Goal: Task Accomplishment & Management: Manage account settings

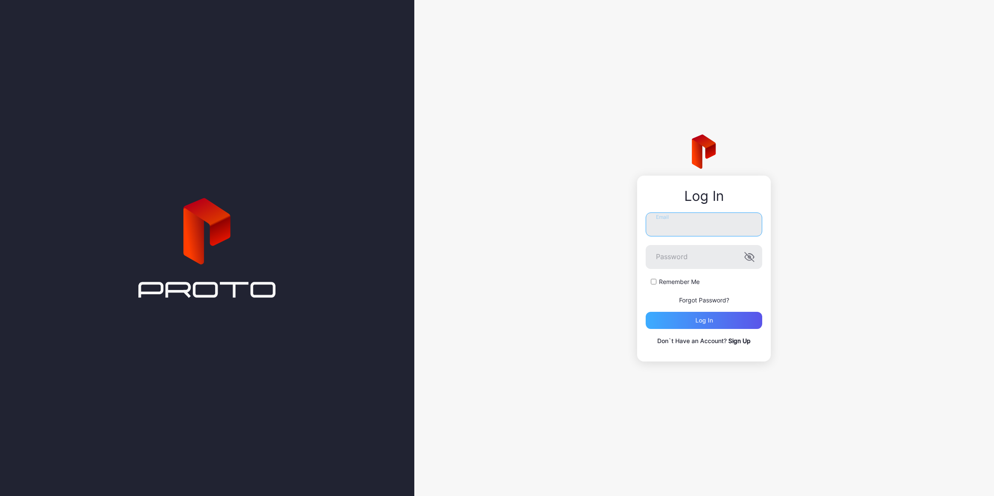
type input "**********"
click at [705, 318] on div "Log in" at bounding box center [704, 320] width 18 height 7
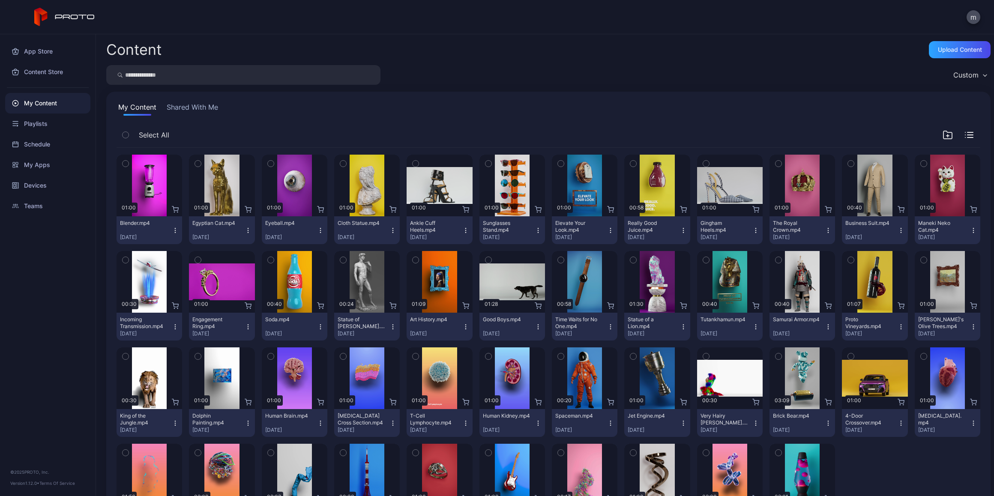
scroll to position [43, 0]
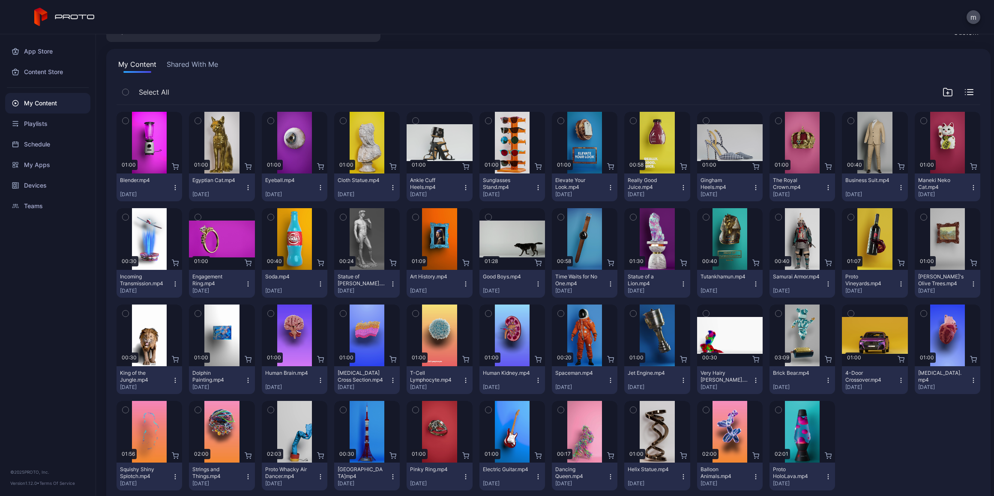
click at [535, 284] on icon "button" at bounding box center [538, 284] width 7 height 7
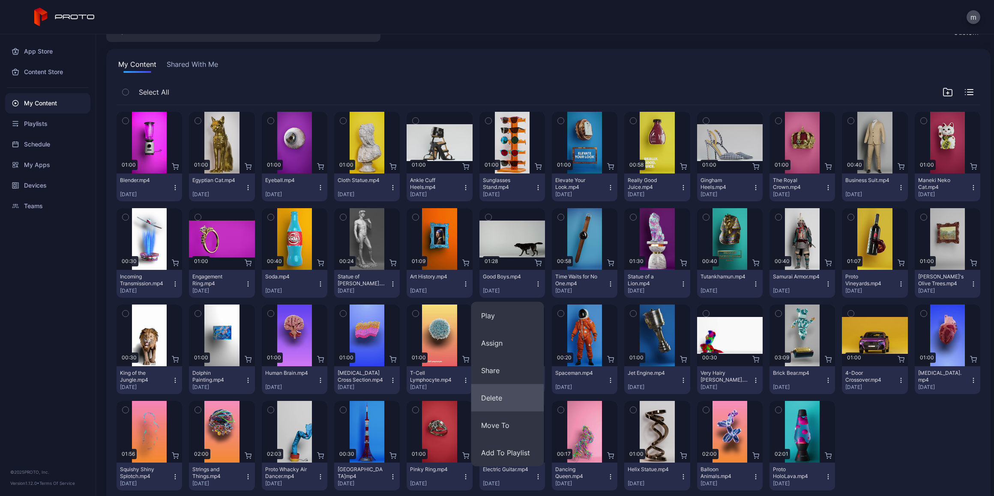
click at [508, 392] on button "Delete" at bounding box center [507, 397] width 73 height 27
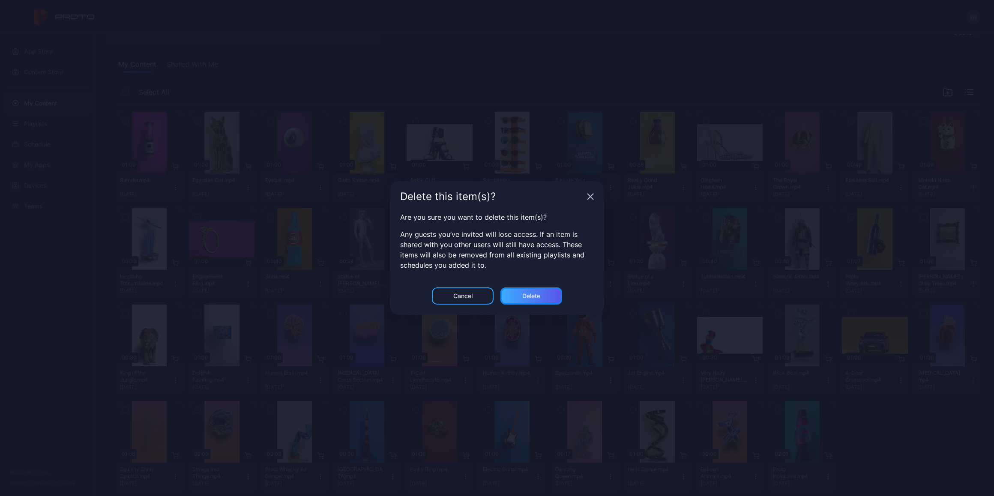
click at [530, 294] on div "Delete" at bounding box center [531, 296] width 18 height 7
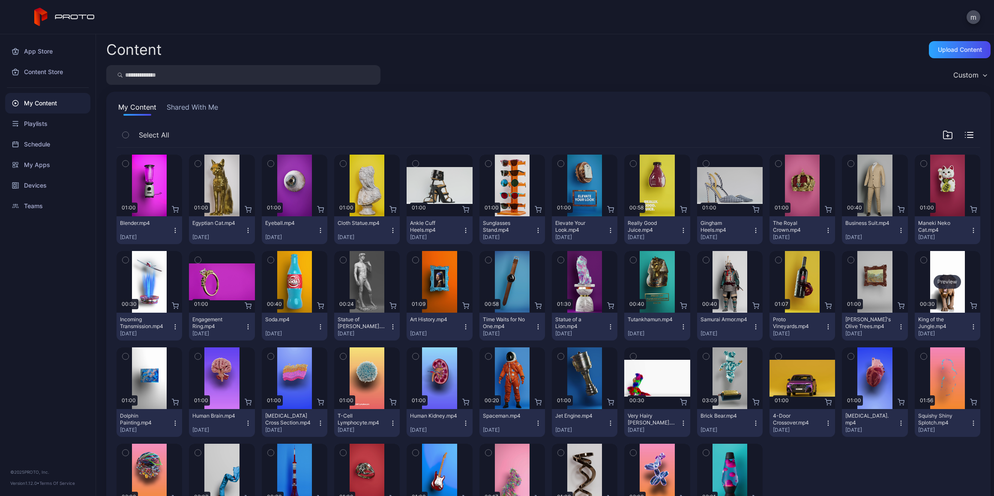
click at [940, 278] on div "Preview" at bounding box center [947, 282] width 27 height 14
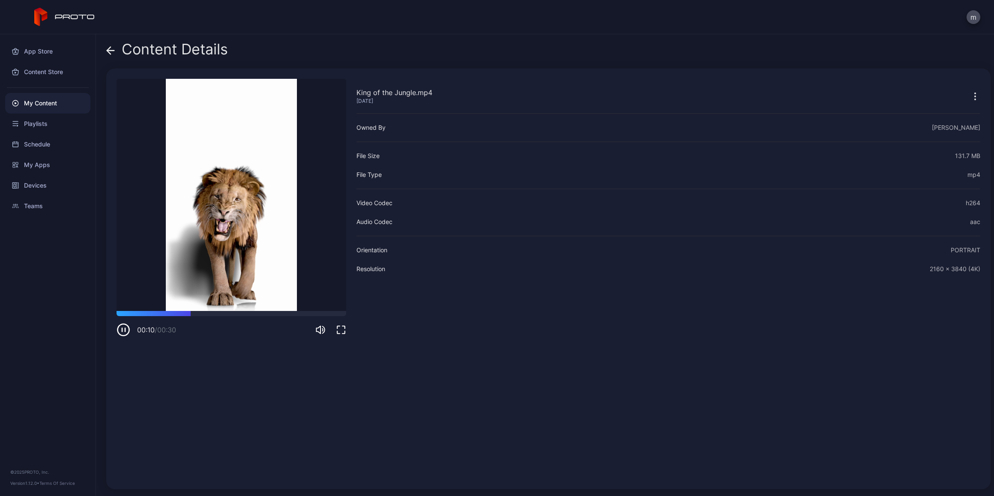
click at [786, 442] on div "King of the Jungle.mp4 [DATE] Owned By [PERSON_NAME] File Size 131.7 MB File Ty…" at bounding box center [668, 279] width 624 height 400
drag, startPoint x: 323, startPoint y: 282, endPoint x: 321, endPoint y: 303, distance: 21.1
click at [321, 303] on div at bounding box center [322, 304] width 6 height 6
click at [110, 51] on icon at bounding box center [110, 51] width 7 height 0
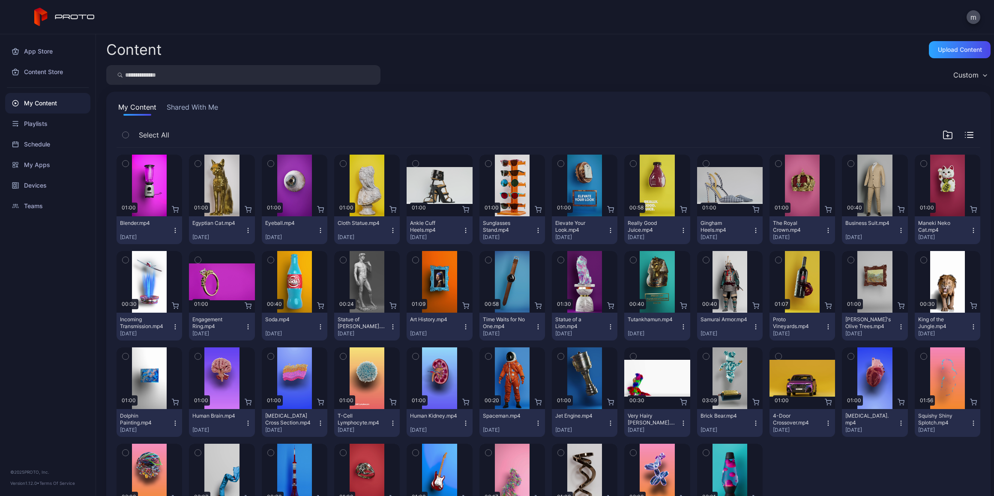
click at [973, 326] on icon "button" at bounding box center [973, 326] width 0 height 0
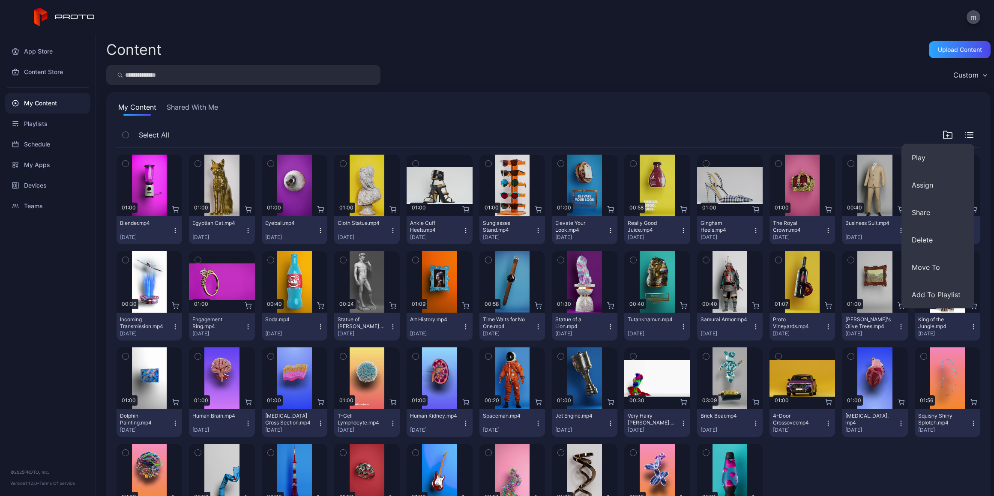
click at [879, 121] on div "My Content Shared With Me Select All Preview 01:00 Blender.mp4 [DATE] Preview 0…" at bounding box center [548, 321] width 884 height 459
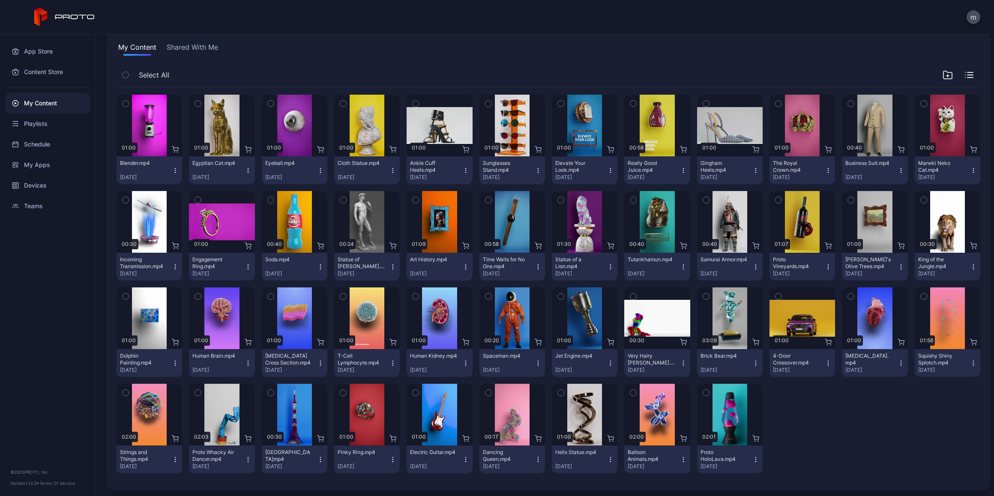
scroll to position [61, 0]
